Goal: Task Accomplishment & Management: Use online tool/utility

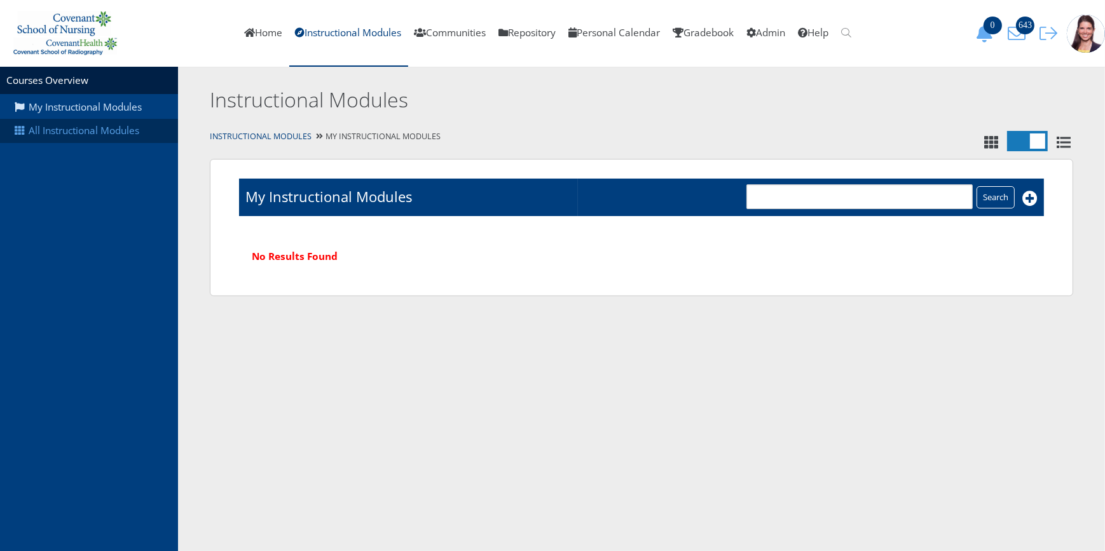
click at [99, 138] on link "All Instructional Modules" at bounding box center [89, 131] width 178 height 24
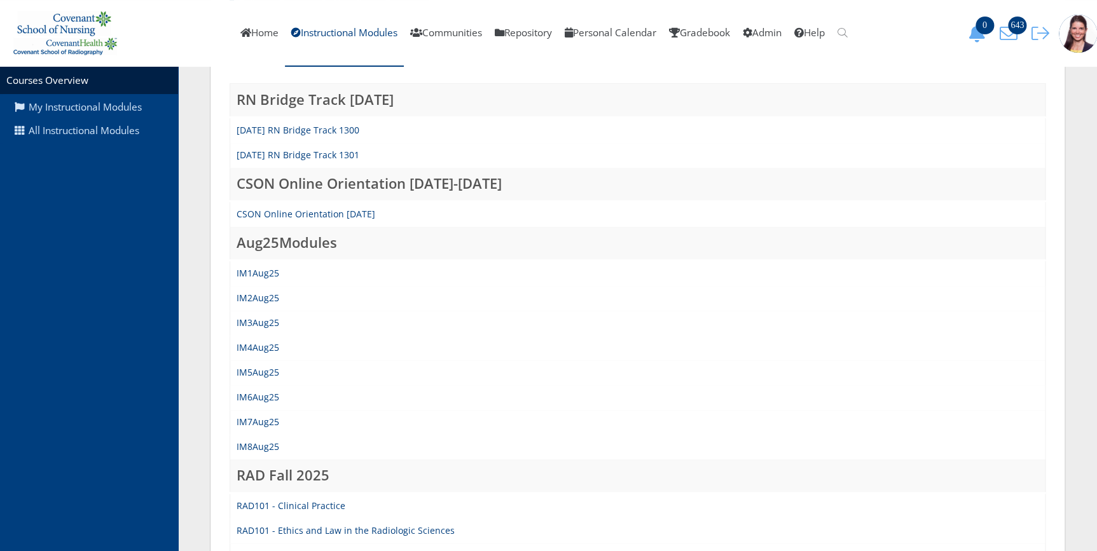
scroll to position [173, 0]
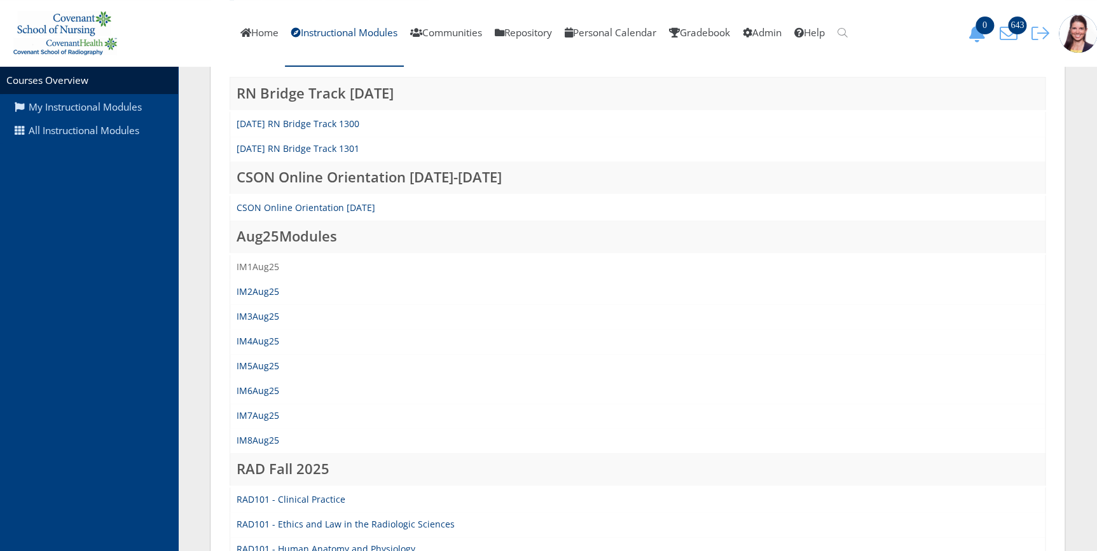
click at [264, 267] on link "IM1Aug25" at bounding box center [257, 267] width 43 height 12
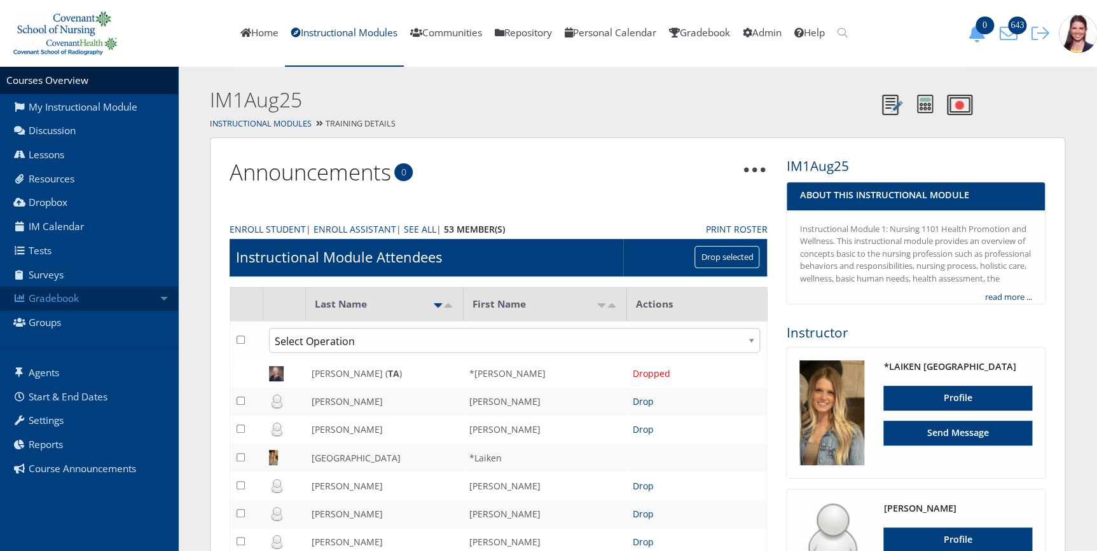
click at [53, 300] on link "Gradebook" at bounding box center [89, 299] width 178 height 24
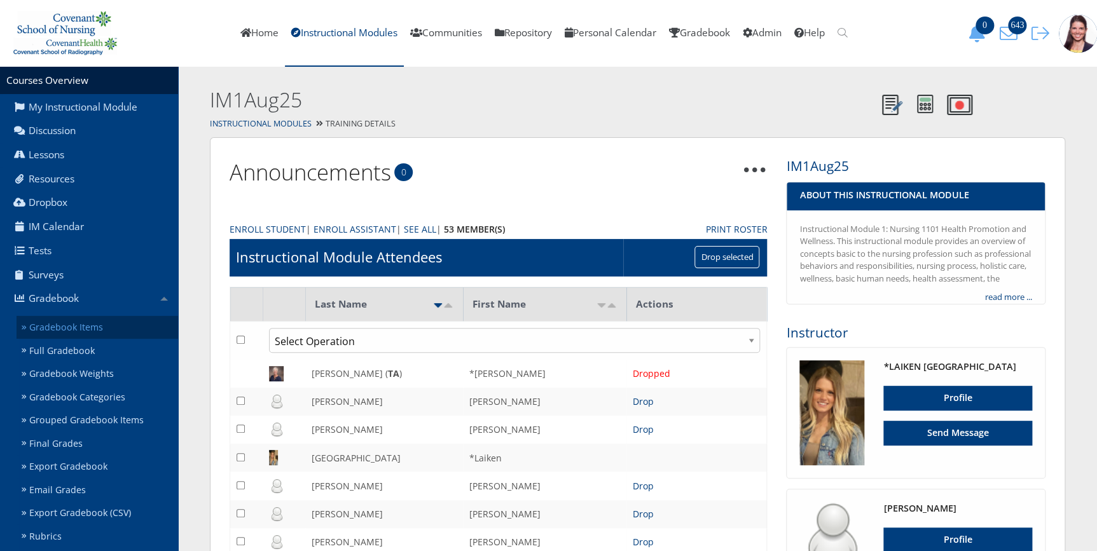
click at [54, 326] on link "Gradebook Items" at bounding box center [97, 328] width 161 height 24
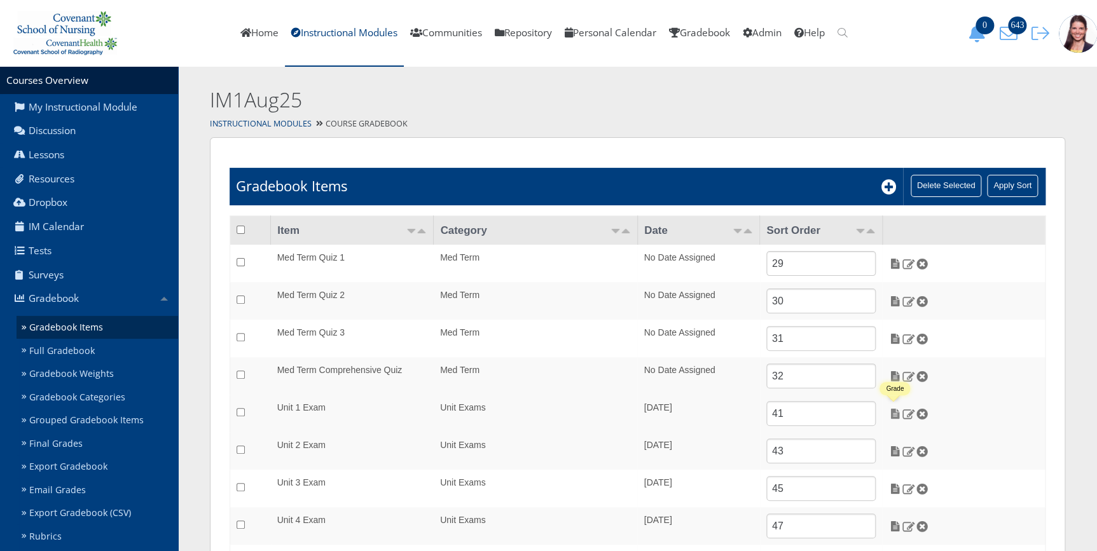
click at [894, 413] on img at bounding box center [894, 413] width 13 height 11
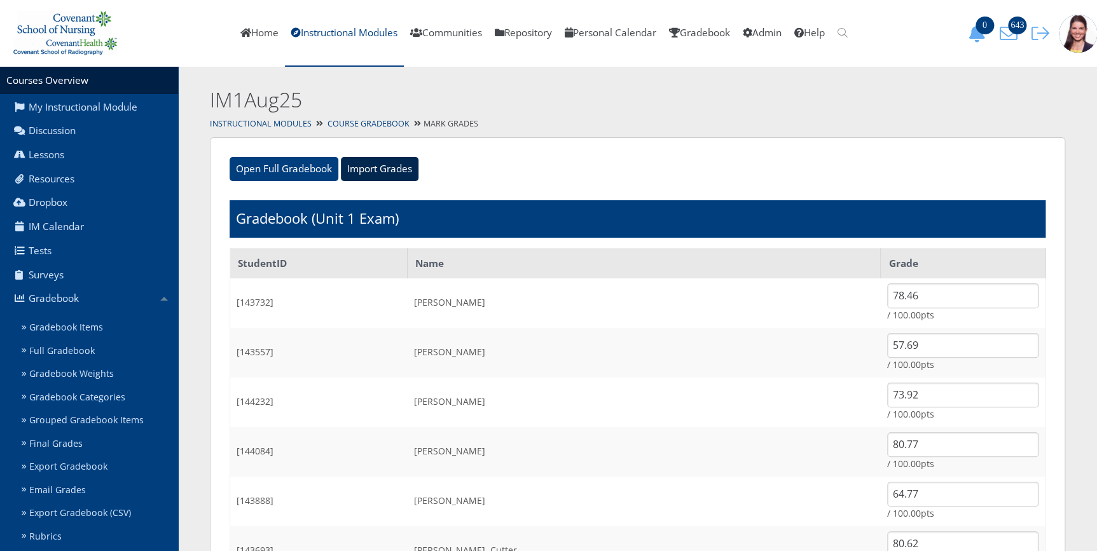
click at [381, 169] on input "Import Grades" at bounding box center [380, 169] width 78 height 24
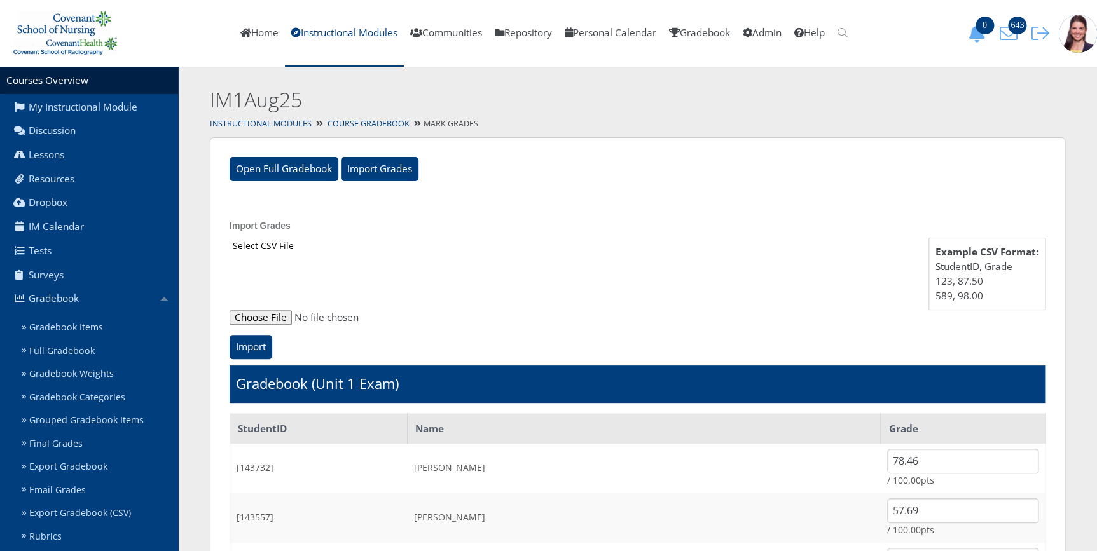
click at [273, 317] on input "file" at bounding box center [637, 317] width 816 height 15
type input "C:\fakepath\ET_Results_IM2Aug25E1.csv"
click at [259, 343] on input "Import" at bounding box center [250, 347] width 43 height 24
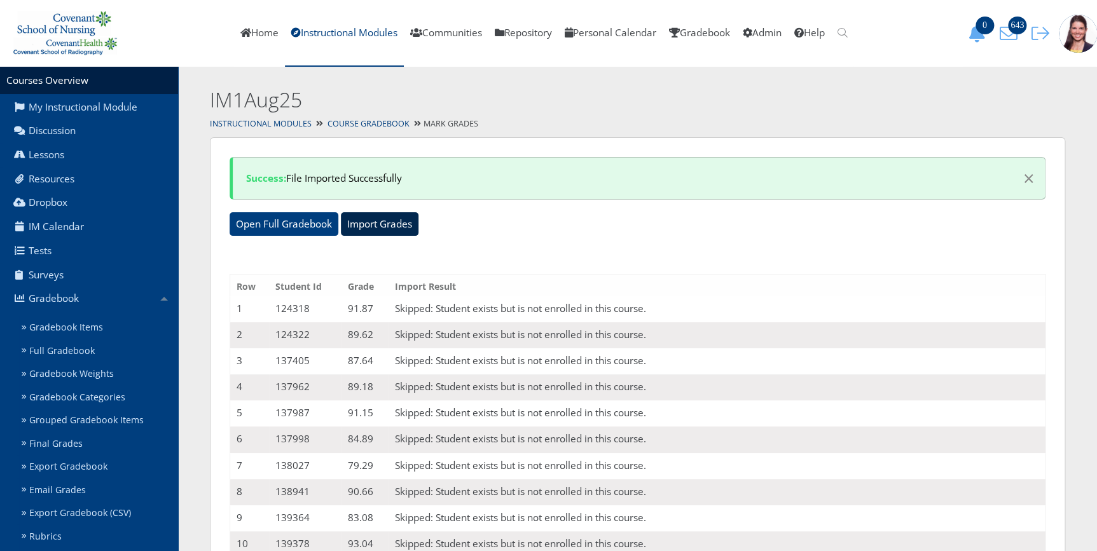
click at [369, 217] on input "Import Grades" at bounding box center [380, 224] width 78 height 24
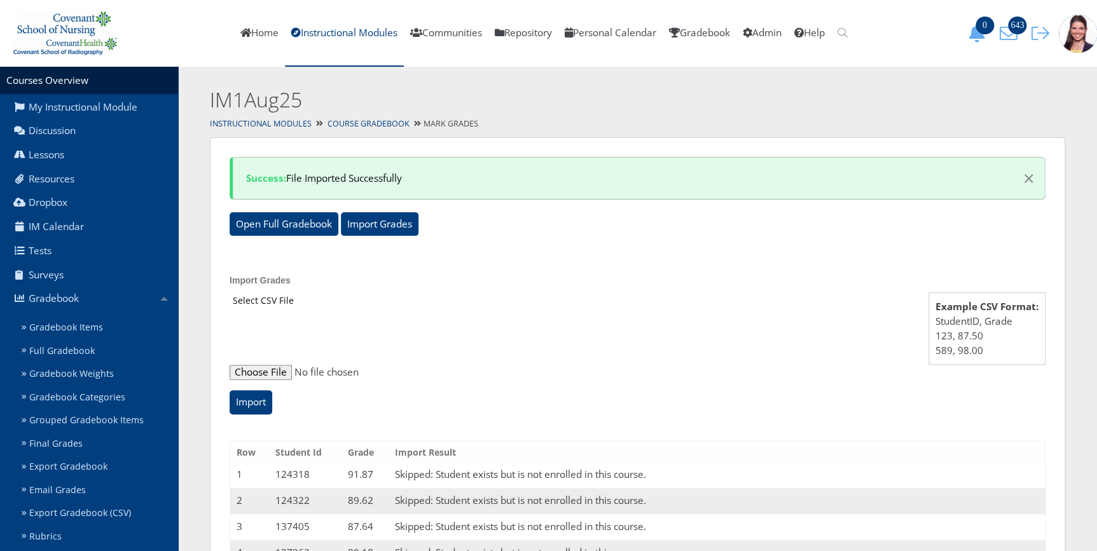
click at [267, 372] on input "file" at bounding box center [637, 372] width 816 height 15
type input "C:\fakepath\ET_Results_IM1Aug25E1.csv"
click at [249, 404] on input "Import" at bounding box center [250, 402] width 43 height 24
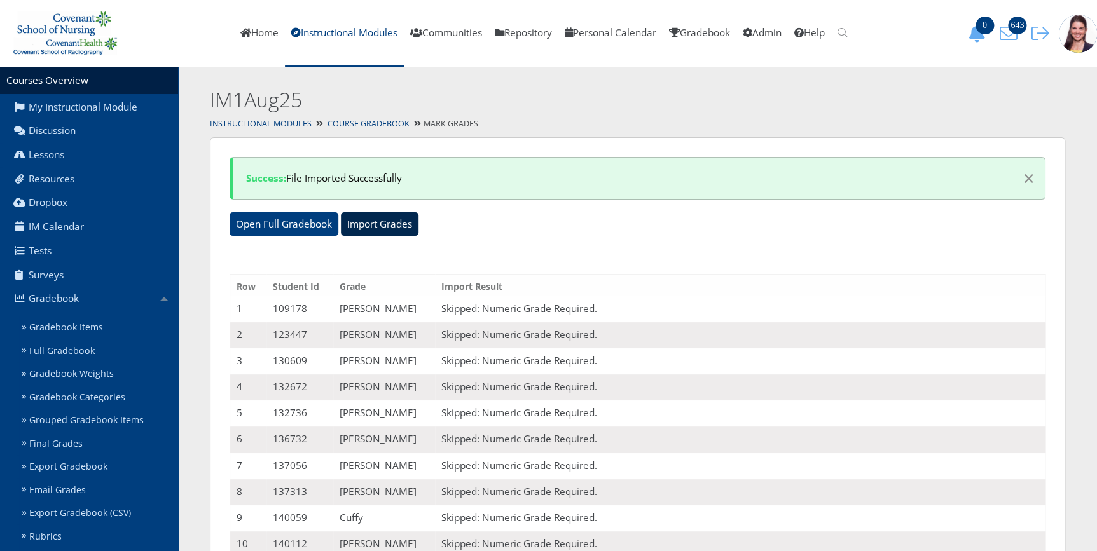
click at [359, 216] on input "Import Grades" at bounding box center [380, 224] width 78 height 24
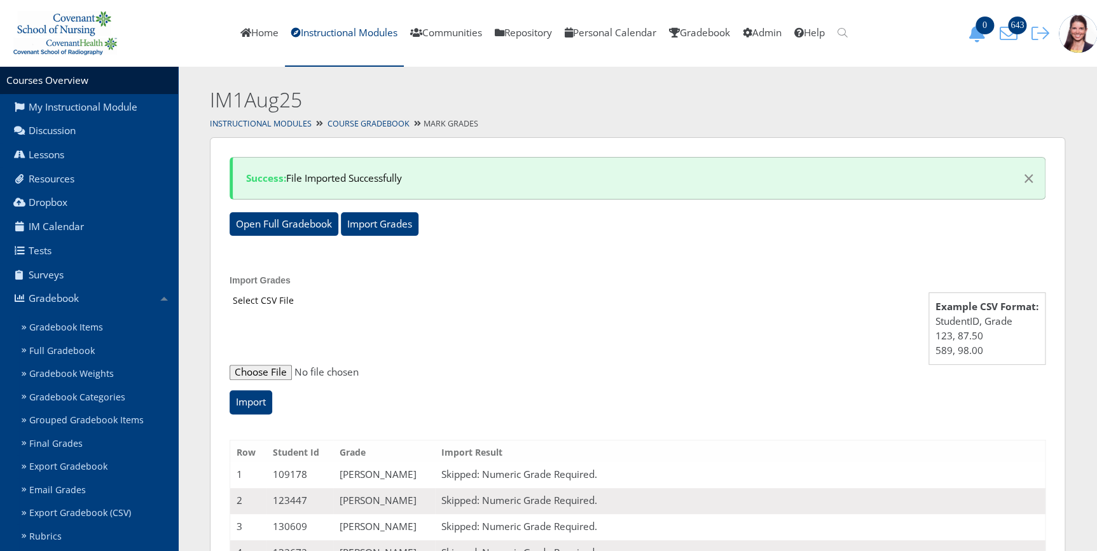
click at [271, 376] on input "file" at bounding box center [637, 372] width 816 height 15
type input "C:\fakepath\ET_Results_IM1Aug25E1 (1).csv"
click at [254, 406] on input "Import" at bounding box center [250, 402] width 43 height 24
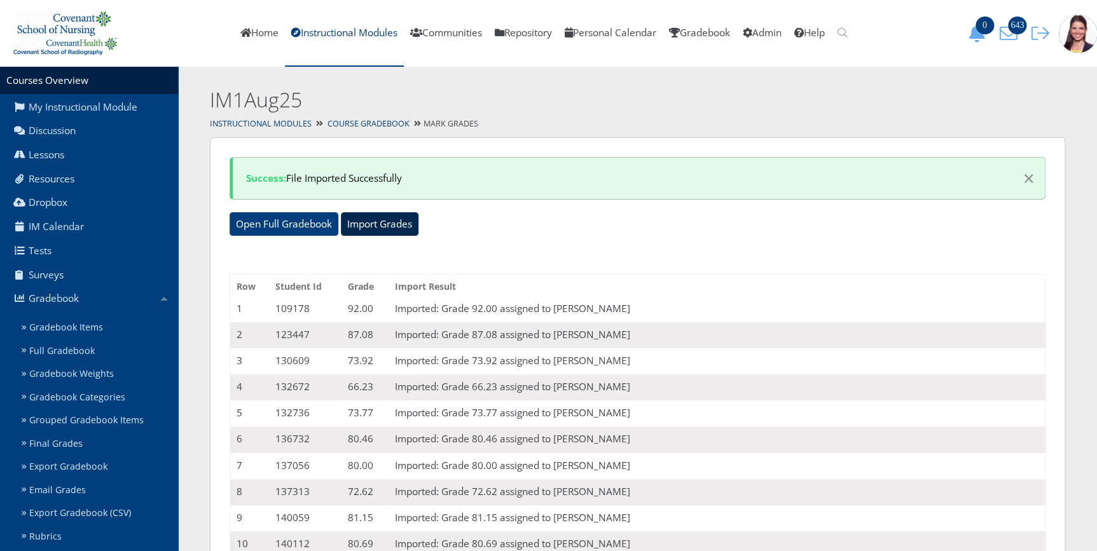
click at [384, 231] on input "Import Grades" at bounding box center [380, 224] width 78 height 24
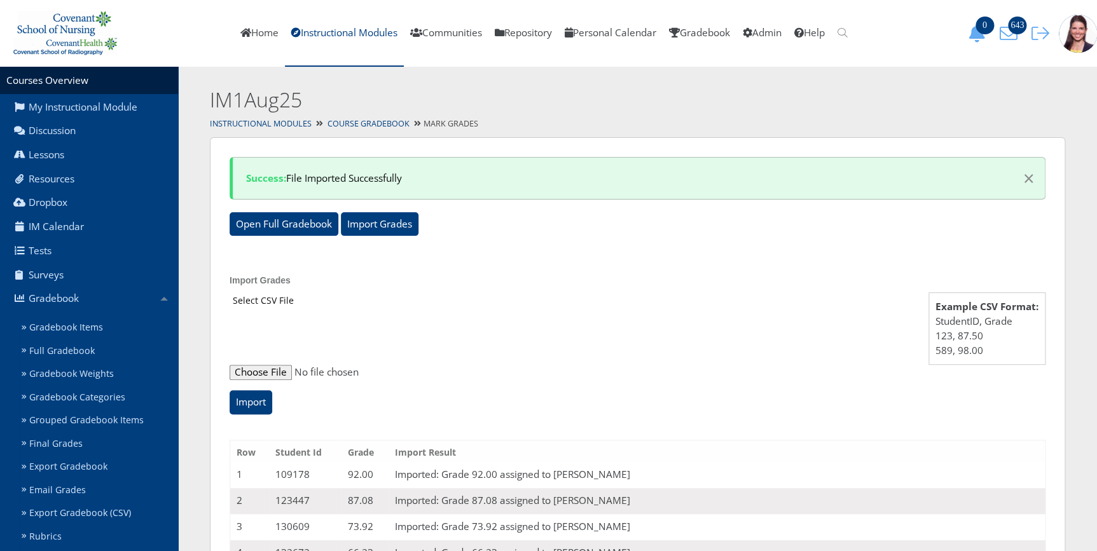
click at [266, 369] on input "file" at bounding box center [637, 372] width 816 height 15
type input "C:\fakepath\ET_Results_IM1Aug25E1VA.csv"
click at [256, 411] on input "Import" at bounding box center [250, 402] width 43 height 24
